Goal: Communication & Community: Connect with others

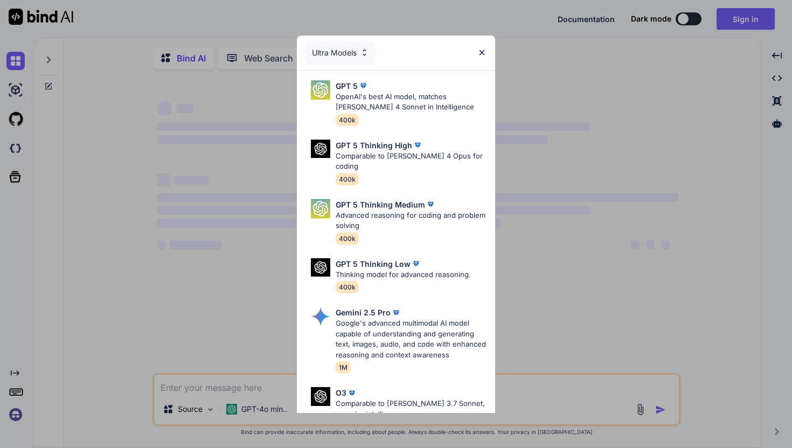
type textarea "x"
click at [735, 10] on div "Ultra Models GPT 5 OpenAI's best AI model, matches [PERSON_NAME] 4 Sonnet in In…" at bounding box center [396, 224] width 792 height 448
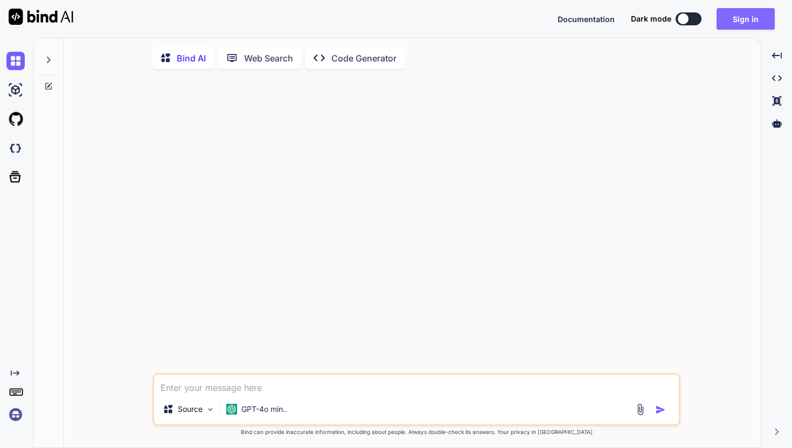
click at [740, 22] on button "Sign in" at bounding box center [746, 19] width 58 height 22
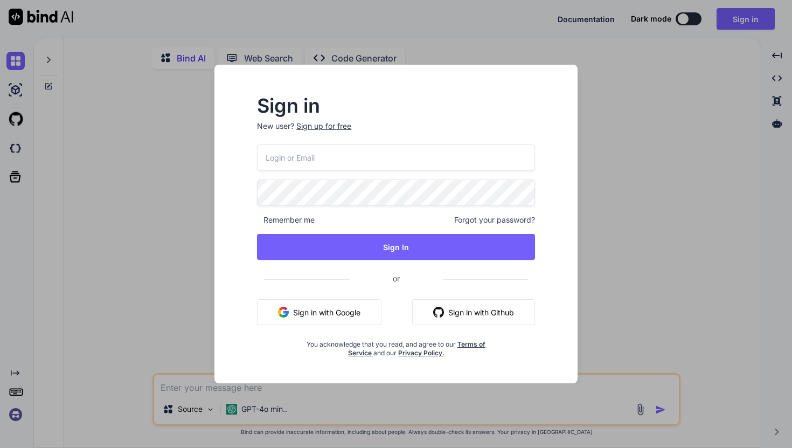
click at [366, 309] on button "Sign in with Google" at bounding box center [319, 312] width 124 height 26
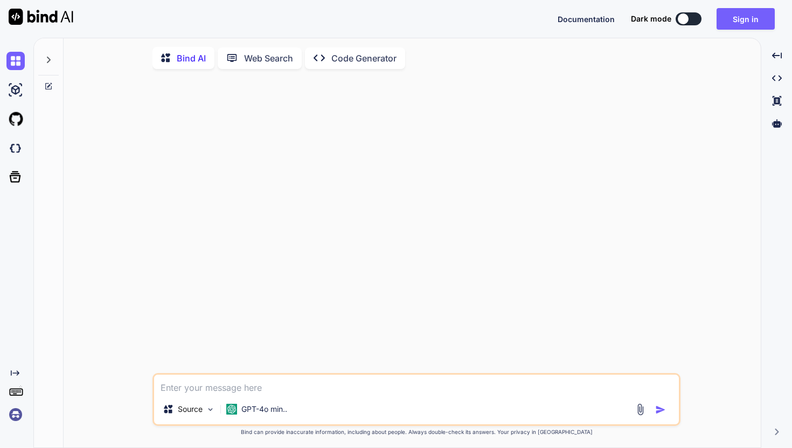
click at [634, 82] on div at bounding box center [418, 225] width 526 height 295
click at [15, 416] on img at bounding box center [15, 414] width 18 height 18
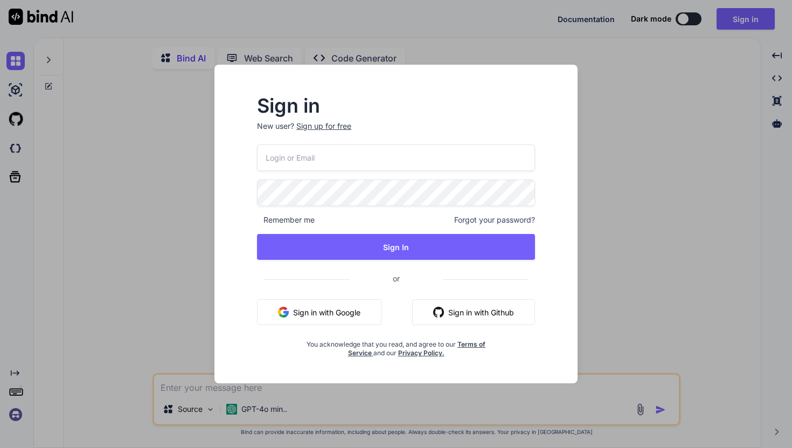
click at [88, 324] on div "Sign in New user? Sign up for free Remember me Forgot your password? Sign In or…" at bounding box center [396, 224] width 792 height 448
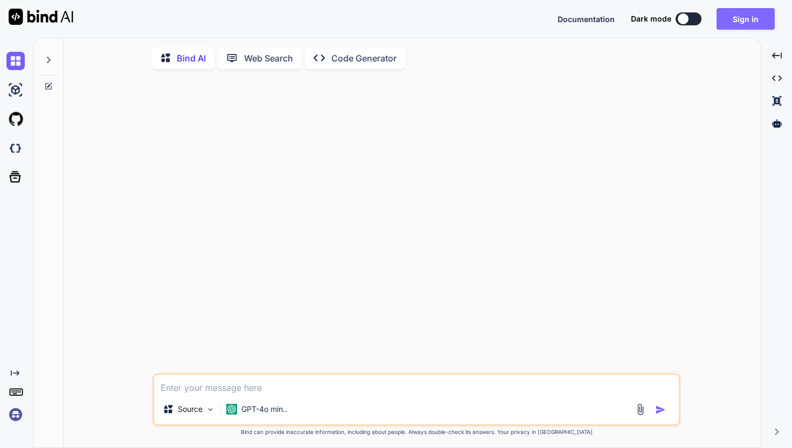
click at [747, 13] on button "Sign in" at bounding box center [746, 19] width 58 height 22
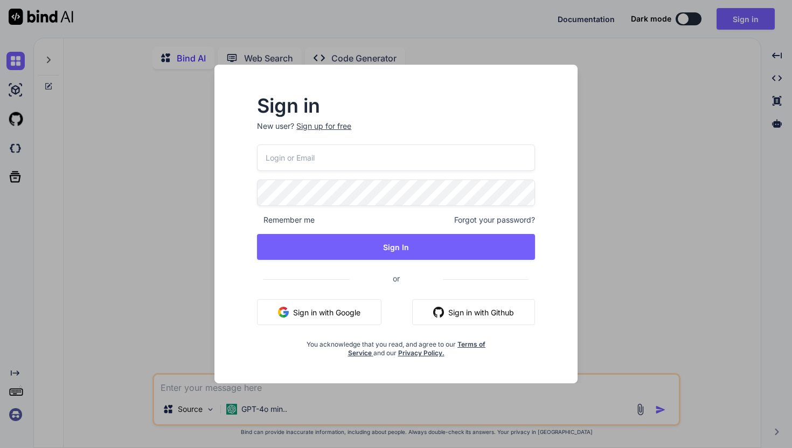
click at [361, 307] on button "Sign in with Google" at bounding box center [319, 312] width 124 height 26
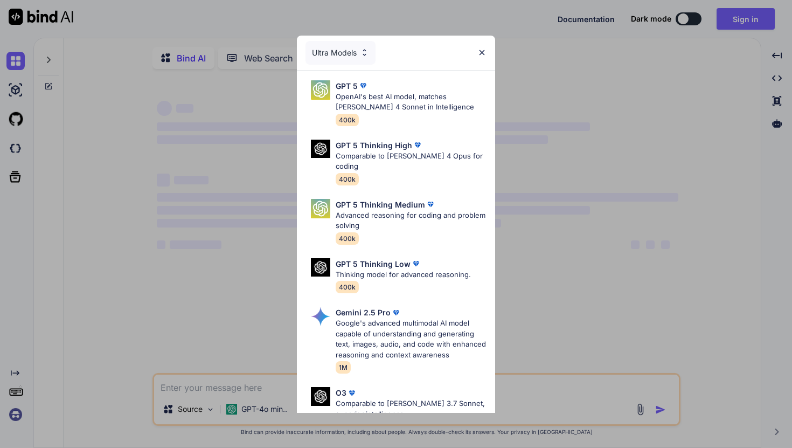
type textarea "x"
click at [484, 47] on div "Ultra Models" at bounding box center [396, 53] width 198 height 34
click at [484, 51] on img at bounding box center [481, 52] width 9 height 9
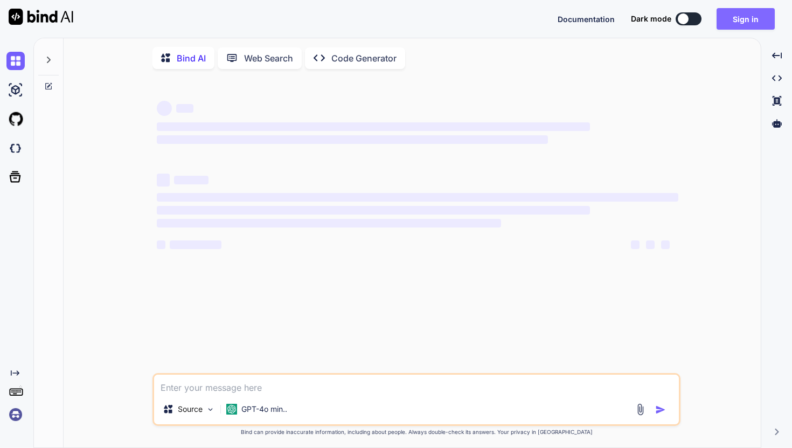
click at [753, 21] on button "Sign in" at bounding box center [746, 19] width 58 height 22
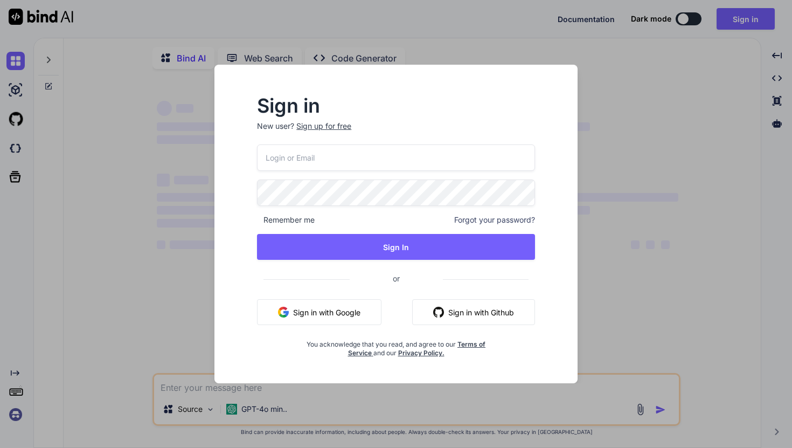
click at [355, 308] on button "Sign in with Google" at bounding box center [319, 312] width 124 height 26
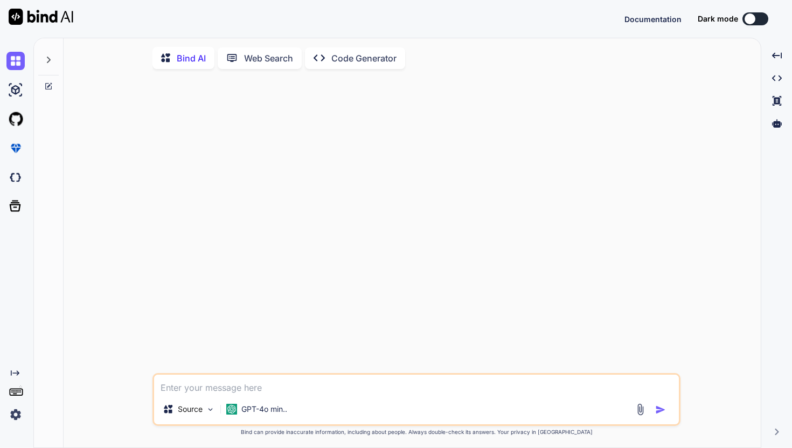
click at [16, 412] on img at bounding box center [15, 414] width 18 height 18
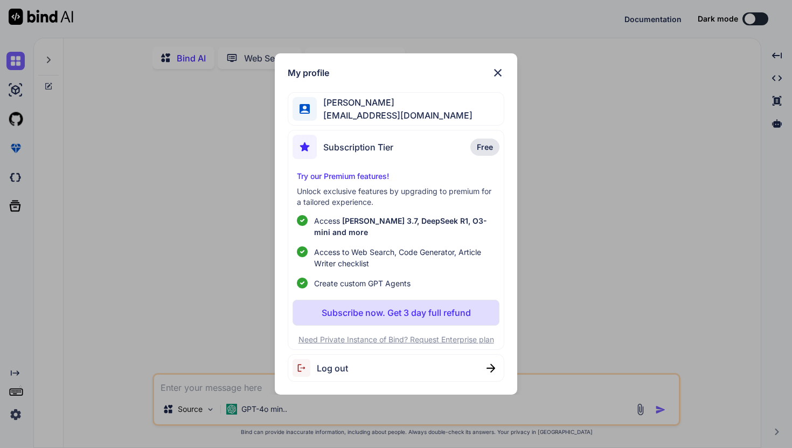
click at [230, 296] on div "My profile [PERSON_NAME] [EMAIL_ADDRESS][DOMAIN_NAME] Subscription Tier Free Tr…" at bounding box center [396, 224] width 792 height 448
